Goal: Task Accomplishment & Management: Manage account settings

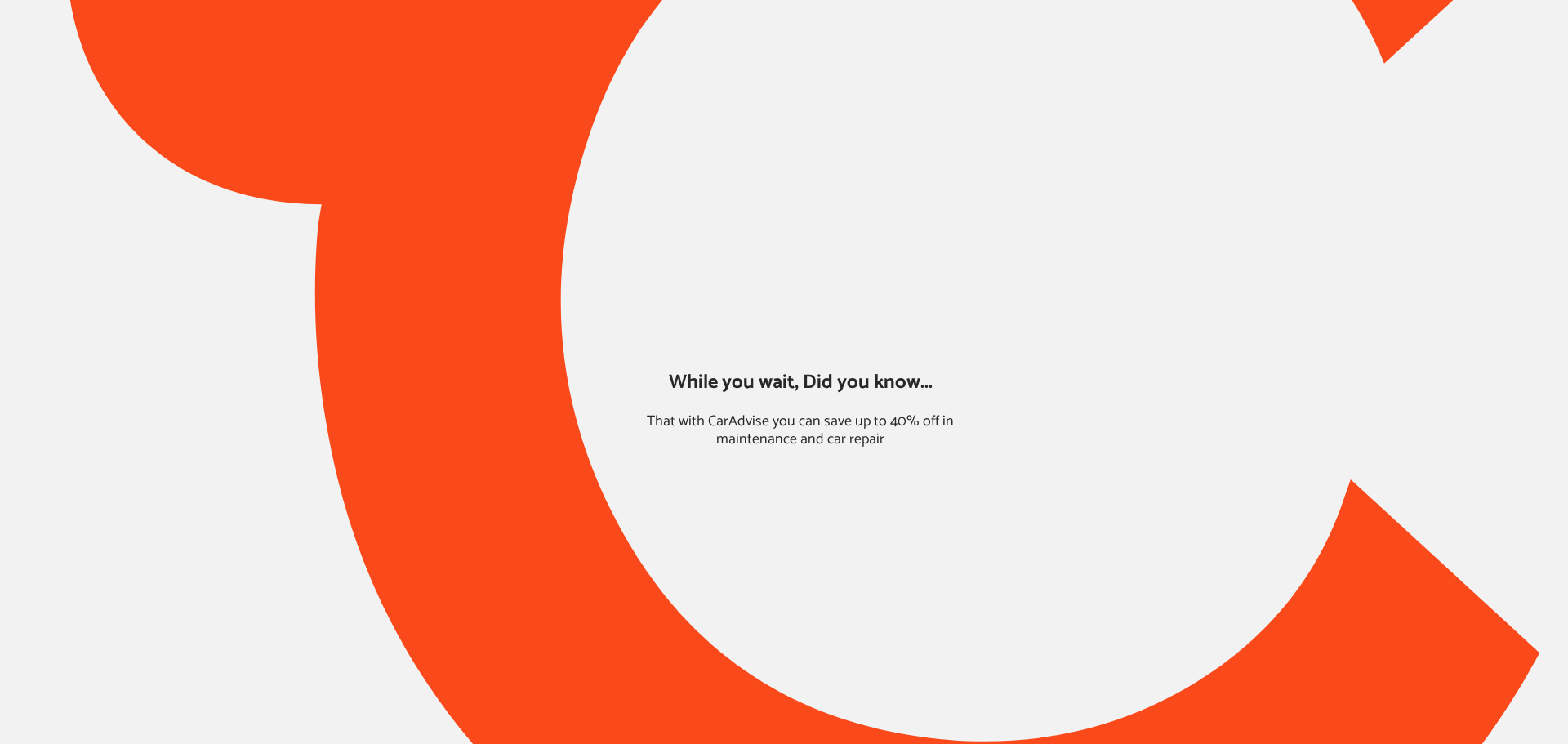
type input "*****"
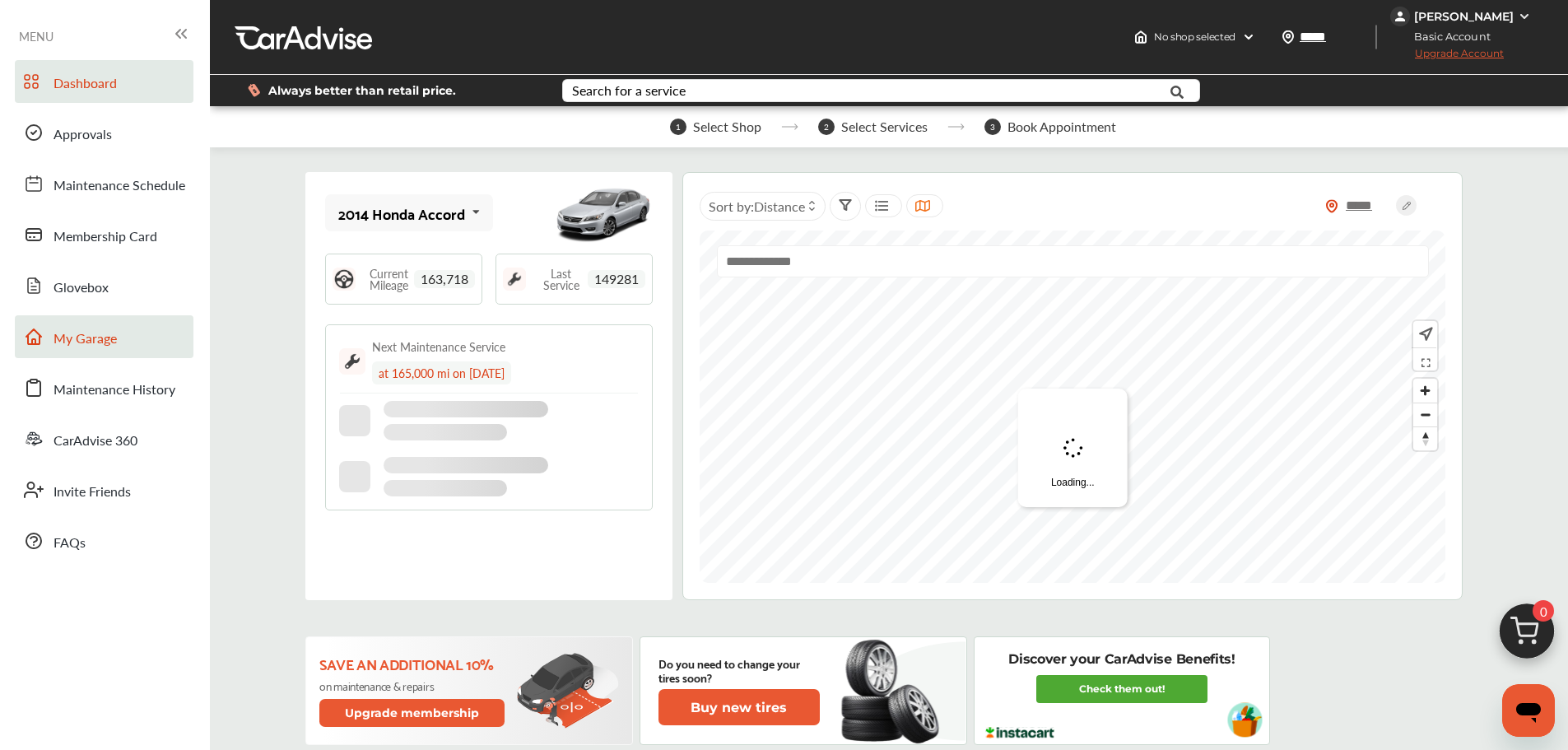
drag, startPoint x: 120, startPoint y: 327, endPoint x: 142, endPoint y: 322, distance: 22.6
click at [120, 327] on link "My Garage" at bounding box center [104, 336] width 179 height 43
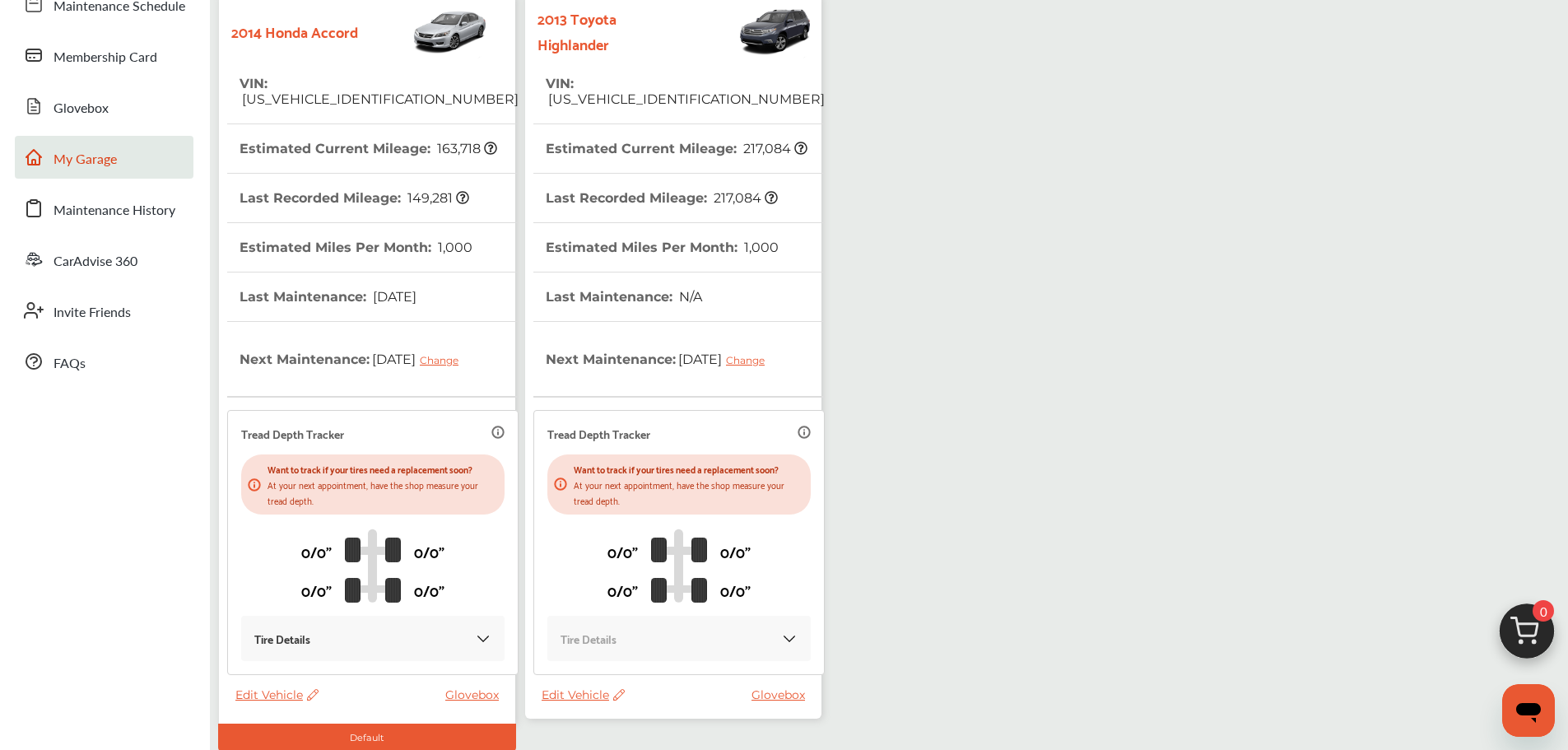
scroll to position [291, 0]
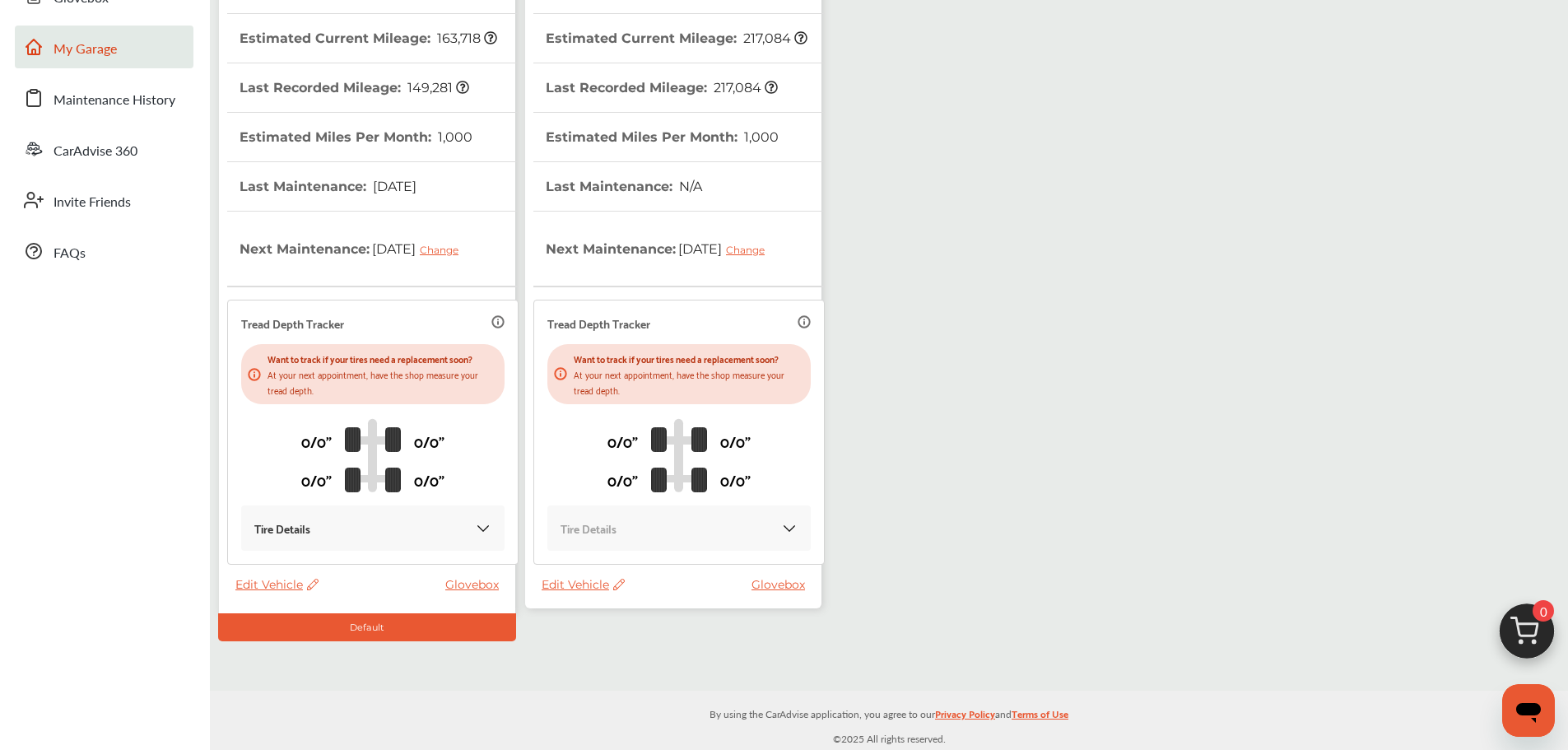
click at [573, 587] on span "Edit Vehicle" at bounding box center [583, 584] width 83 height 15
click at [608, 652] on div "Use this vehicle" at bounding box center [647, 656] width 148 height 25
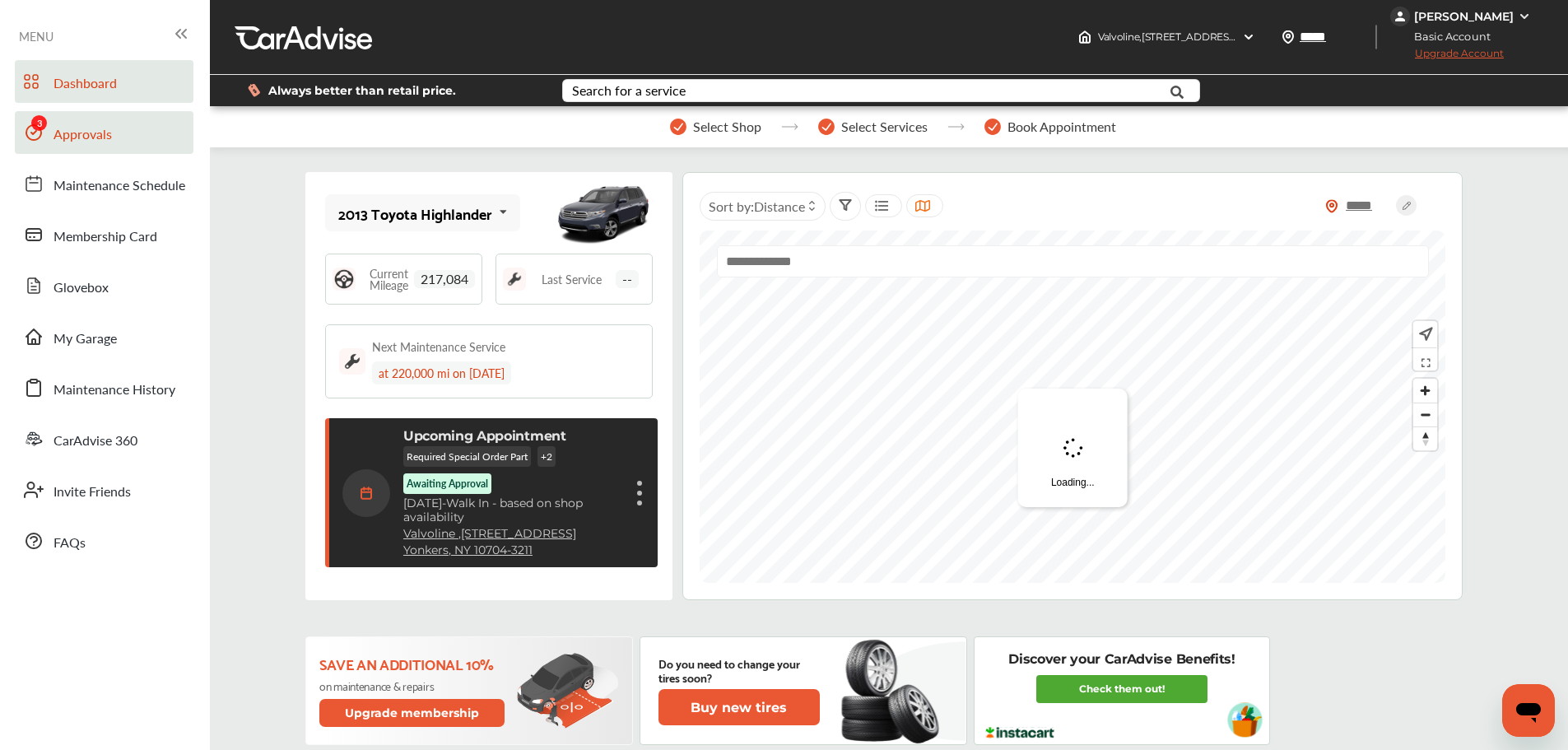
click at [66, 118] on link "Approvals" at bounding box center [104, 133] width 179 height 43
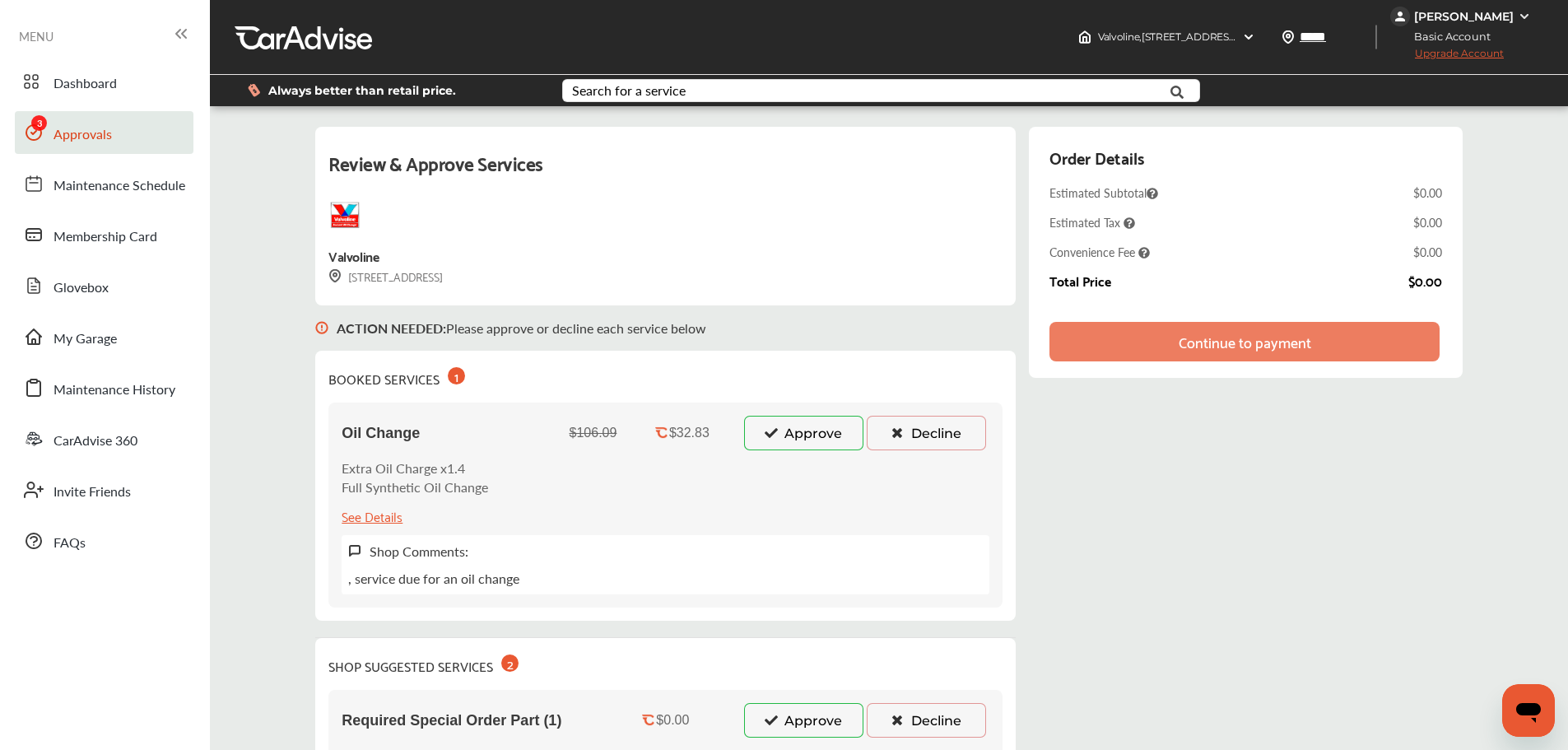
click at [815, 440] on button "Approve" at bounding box center [804, 432] width 119 height 35
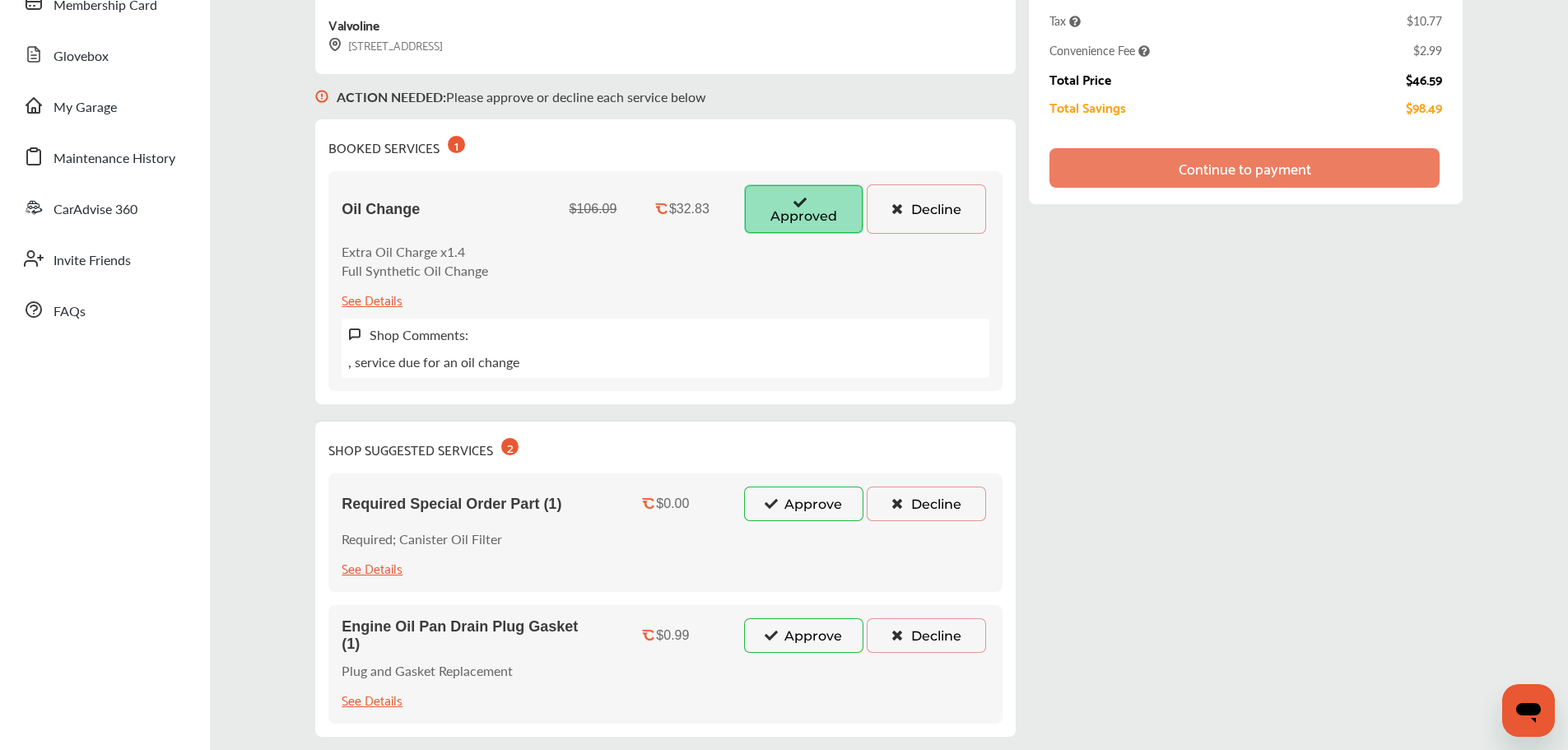
scroll to position [247, 0]
